Goal: Information Seeking & Learning: Find specific fact

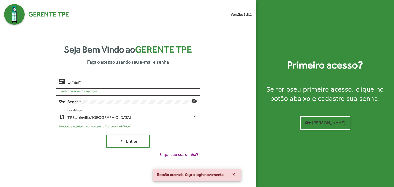
click at [113, 107] on div "Senha *" at bounding box center [129, 101] width 124 height 14
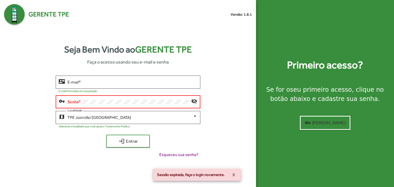
click at [115, 72] on div "Seja Bem Vindo ao Gerente TPE Faça o acesso usando seu e-mail e senha contact_m…" at bounding box center [128, 103] width 248 height 156
click at [115, 98] on div "Senha *" at bounding box center [129, 101] width 124 height 14
click at [119, 83] on input "E-mail *" at bounding box center [132, 82] width 130 height 5
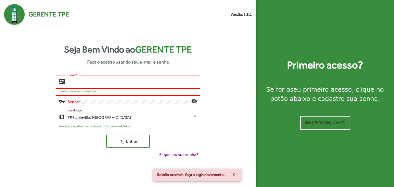
type input "**********"
click at [106, 135] on button "login Entrar" at bounding box center [128, 141] width 44 height 13
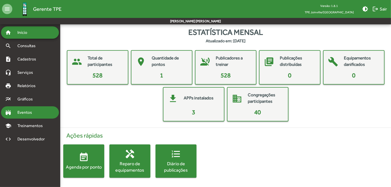
click at [32, 113] on span "Eventos" at bounding box center [26, 112] width 25 height 6
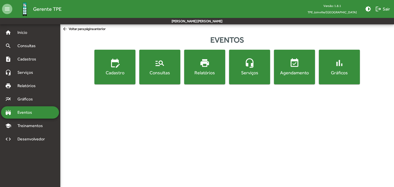
click at [157, 79] on button "manage_search Consultas" at bounding box center [159, 67] width 41 height 35
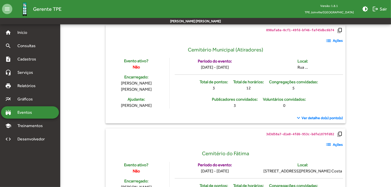
scroll to position [103, 0]
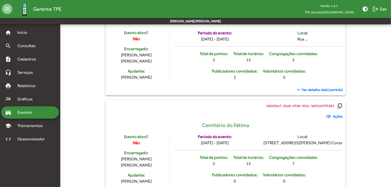
click at [320, 89] on span "Ver detalhe do(s) ponto(s)" at bounding box center [322, 89] width 41 height 5
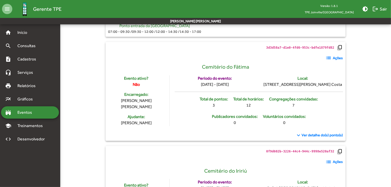
scroll to position [231, 0]
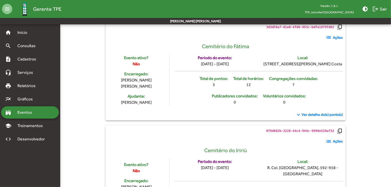
click at [326, 112] on span "Ver detalhe do(s) ponto(s)" at bounding box center [322, 114] width 41 height 5
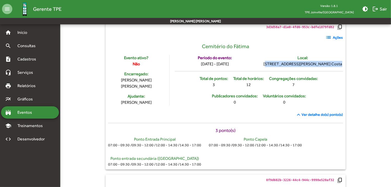
drag, startPoint x: 270, startPoint y: 65, endPoint x: 337, endPoint y: 66, distance: 66.7
click at [337, 66] on div "Local: [STREET_ADDRESS][PERSON_NAME][PERSON_NAME]" at bounding box center [303, 61] width 80 height 12
copy div "[STREET_ADDRESS][PERSON_NAME] Costa"
